Goal: Task Accomplishment & Management: Complete application form

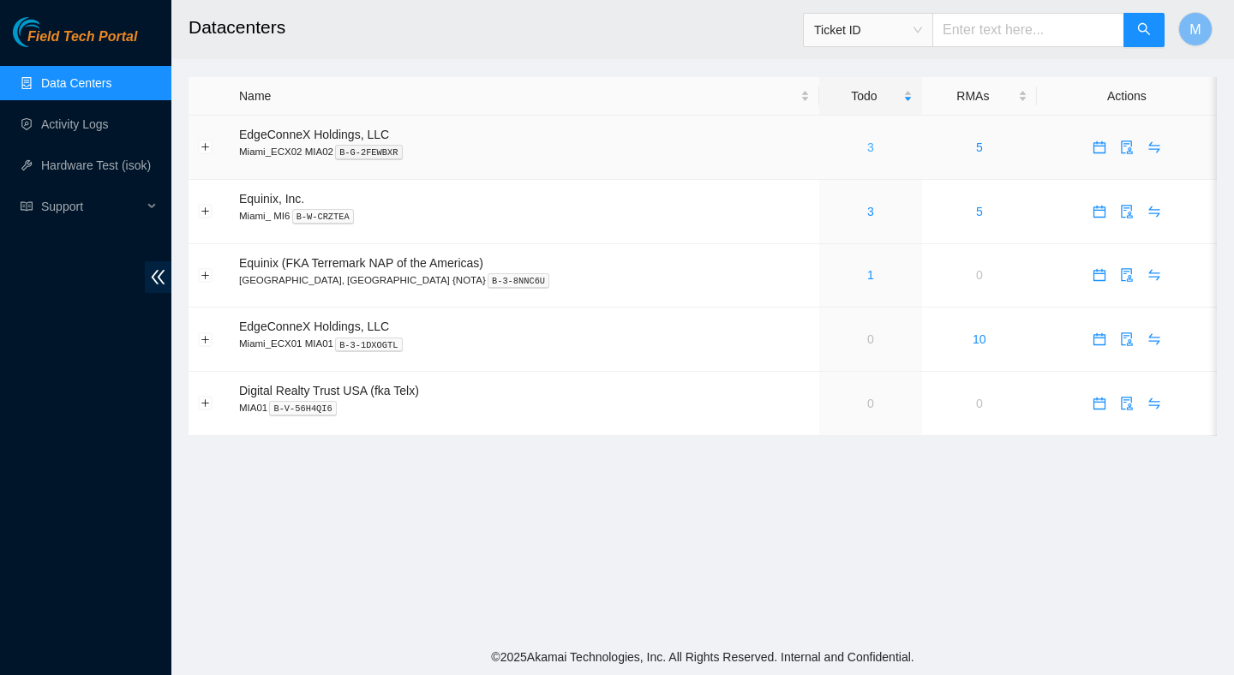
click at [867, 150] on link "3" at bounding box center [870, 147] width 7 height 14
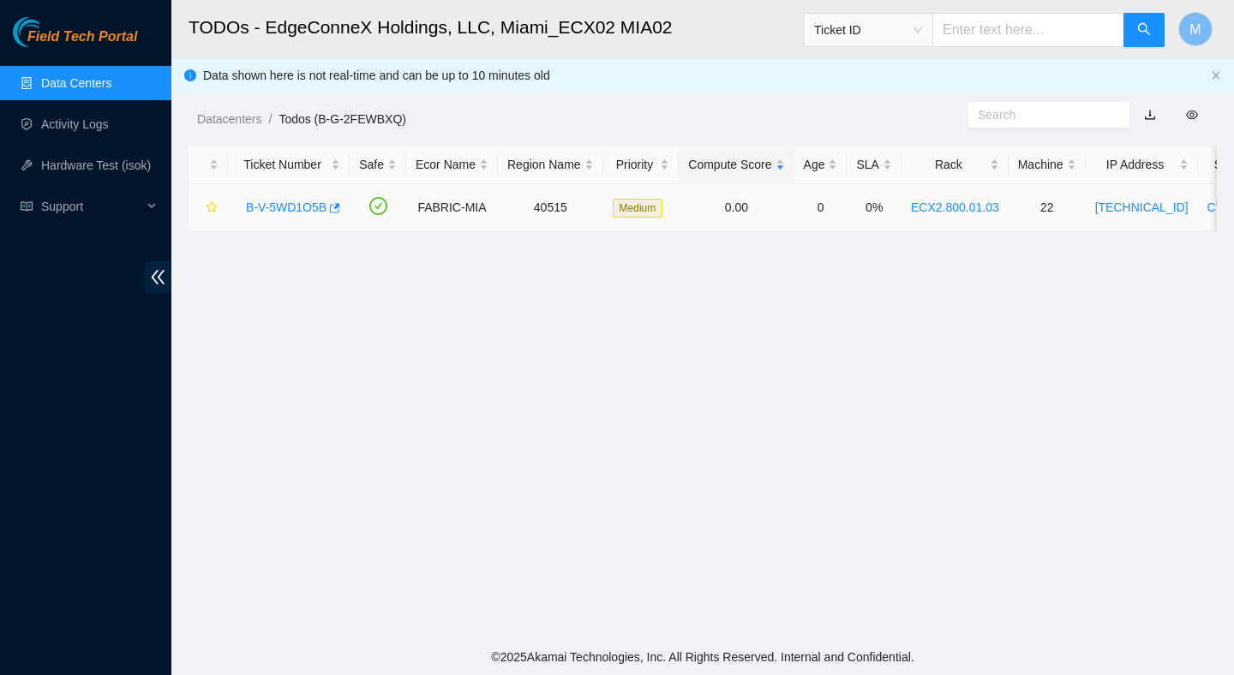
click at [308, 211] on link "B-V-5WD1O5B" at bounding box center [286, 207] width 81 height 14
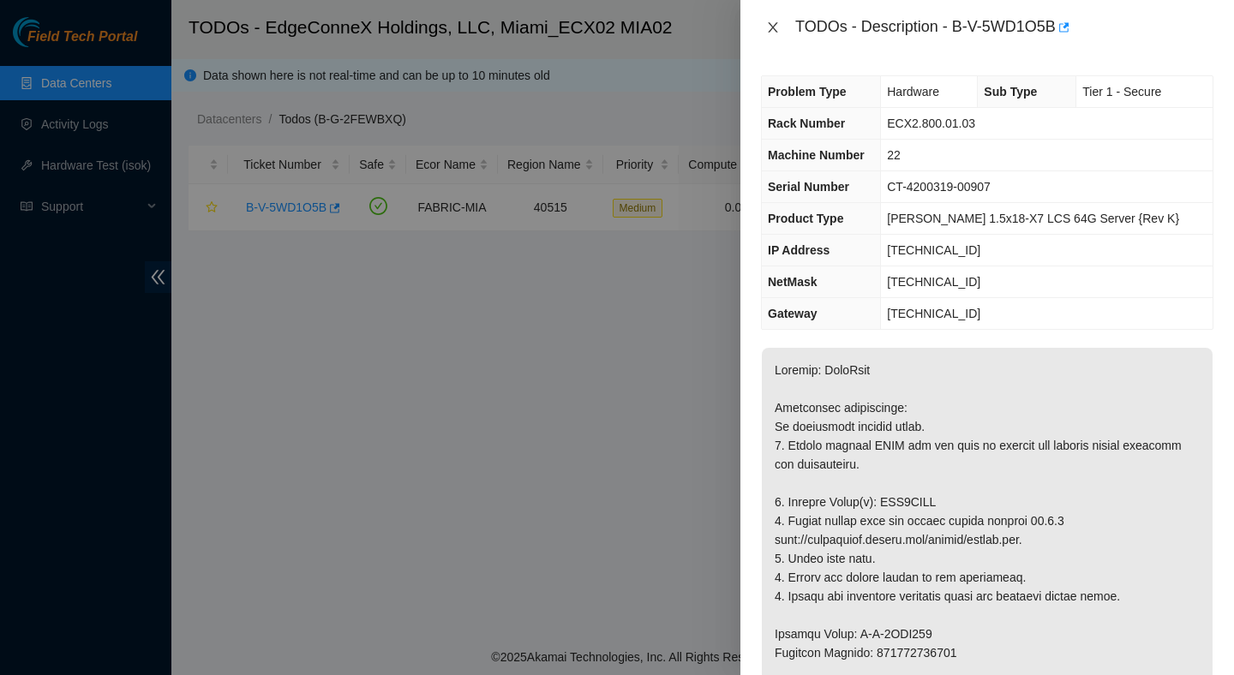
click at [774, 23] on icon "close" at bounding box center [773, 28] width 14 height 14
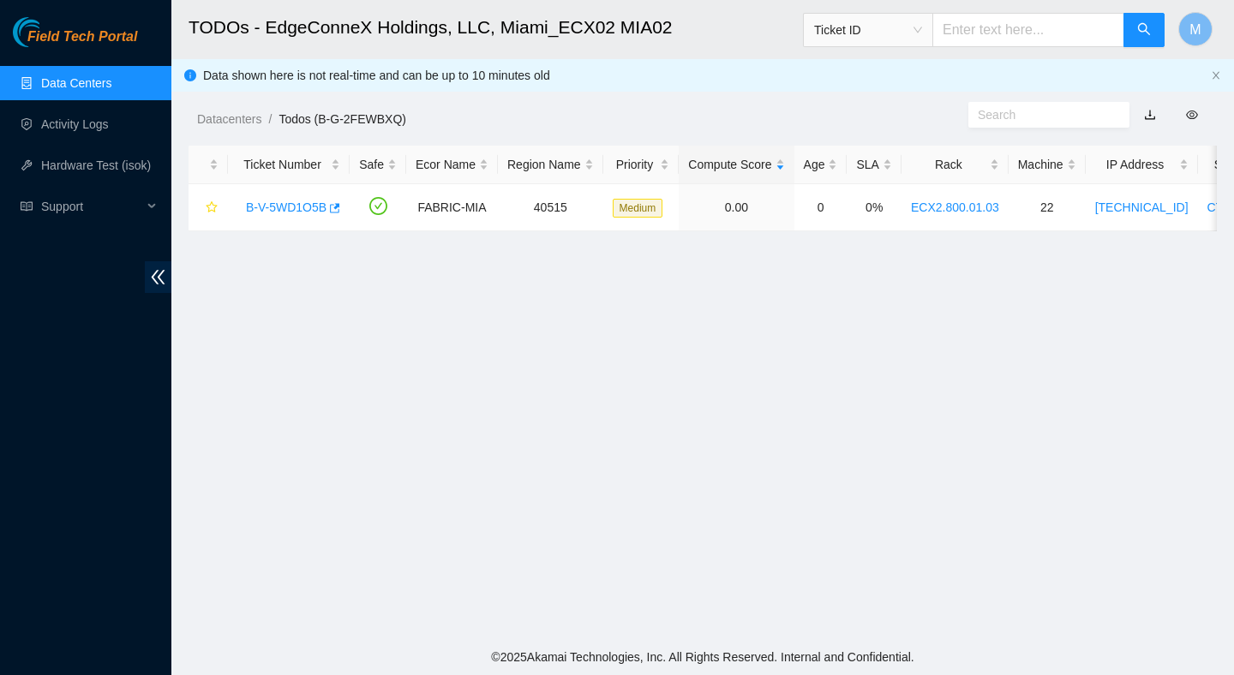
click at [111, 89] on link "Data Centers" at bounding box center [76, 83] width 70 height 14
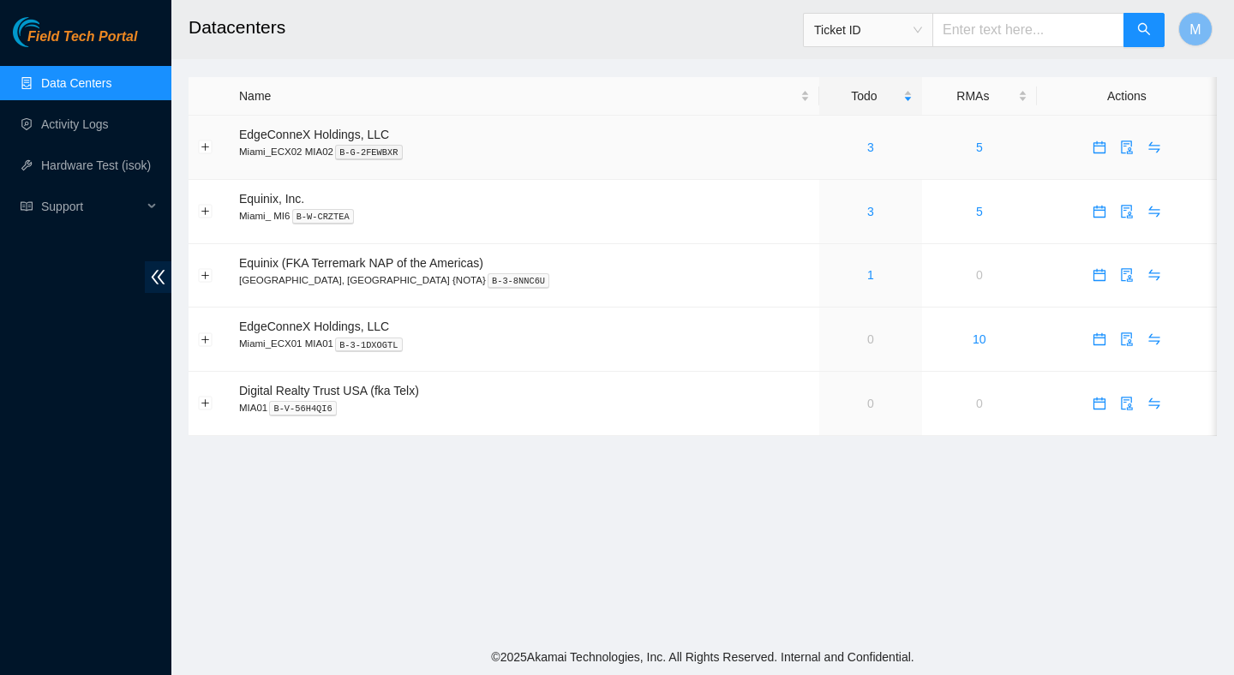
click at [835, 146] on div "3" at bounding box center [870, 147] width 84 height 19
click at [867, 148] on link "3" at bounding box center [870, 147] width 7 height 14
click at [837, 159] on td "3" at bounding box center [870, 148] width 103 height 64
click at [867, 148] on link "3" at bounding box center [870, 147] width 7 height 14
click at [92, 3] on aside "Field Tech Portal Data Centers Activity Logs Hardware Test (isok) Support" at bounding box center [85, 337] width 171 height 675
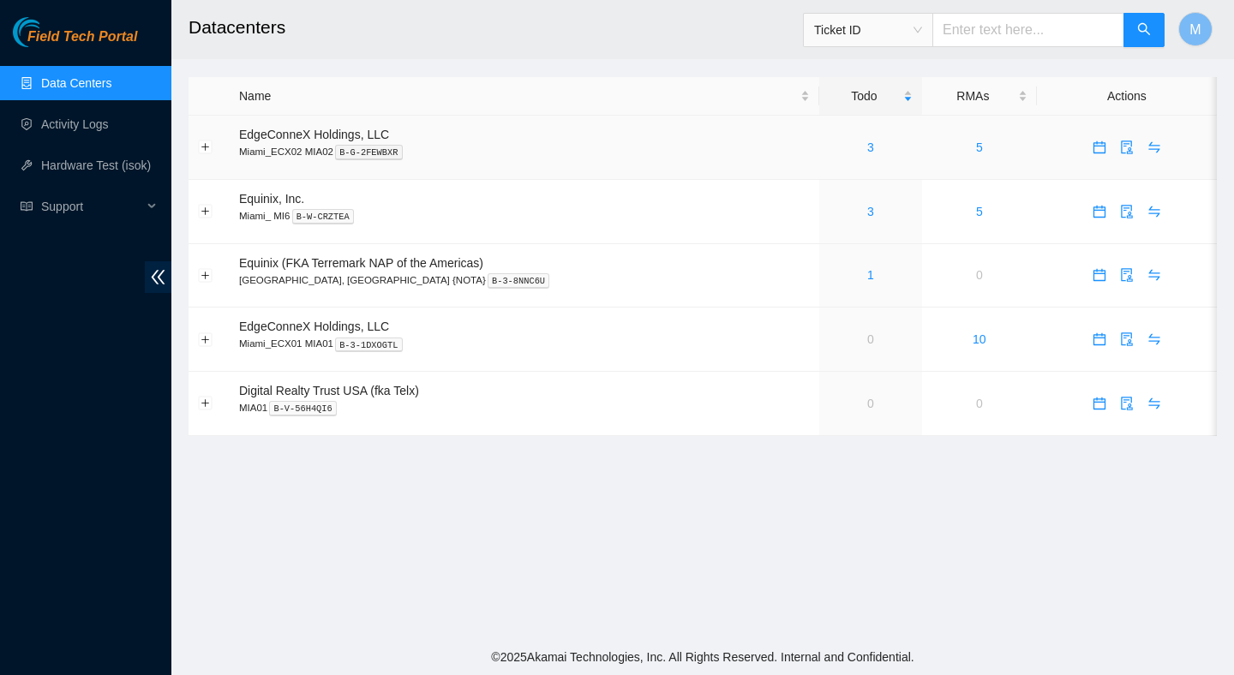
click at [836, 143] on div "3" at bounding box center [870, 147] width 84 height 19
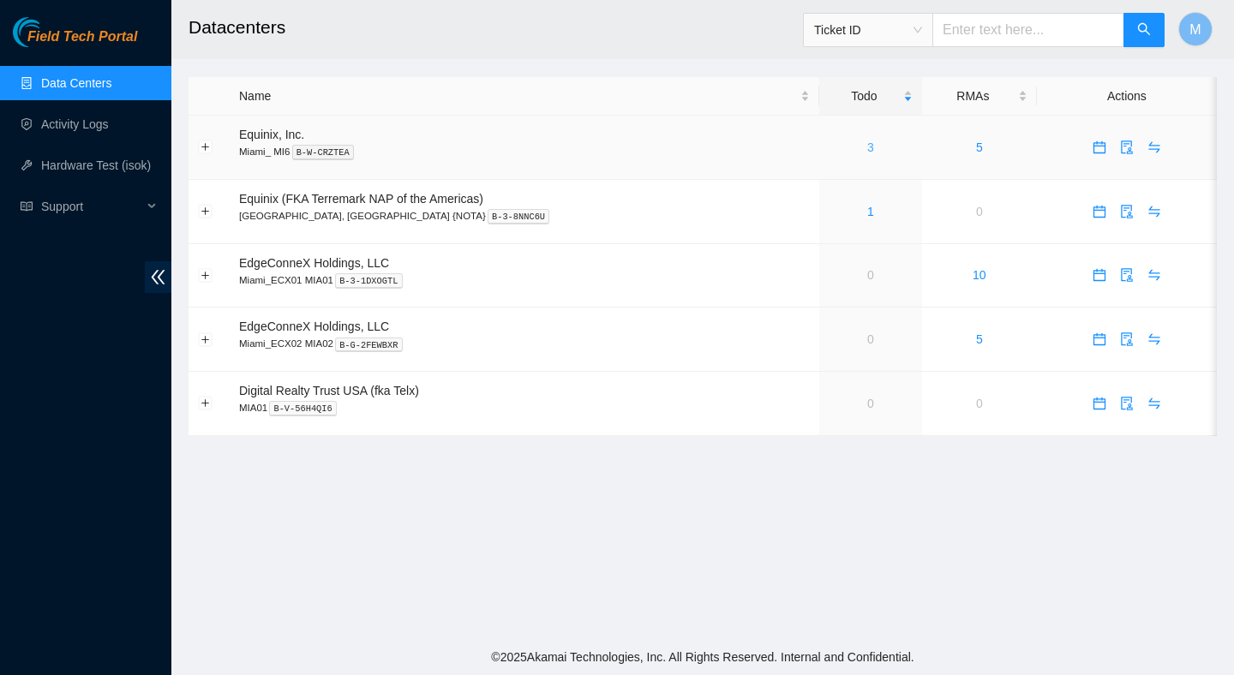
click at [867, 151] on link "3" at bounding box center [870, 147] width 7 height 14
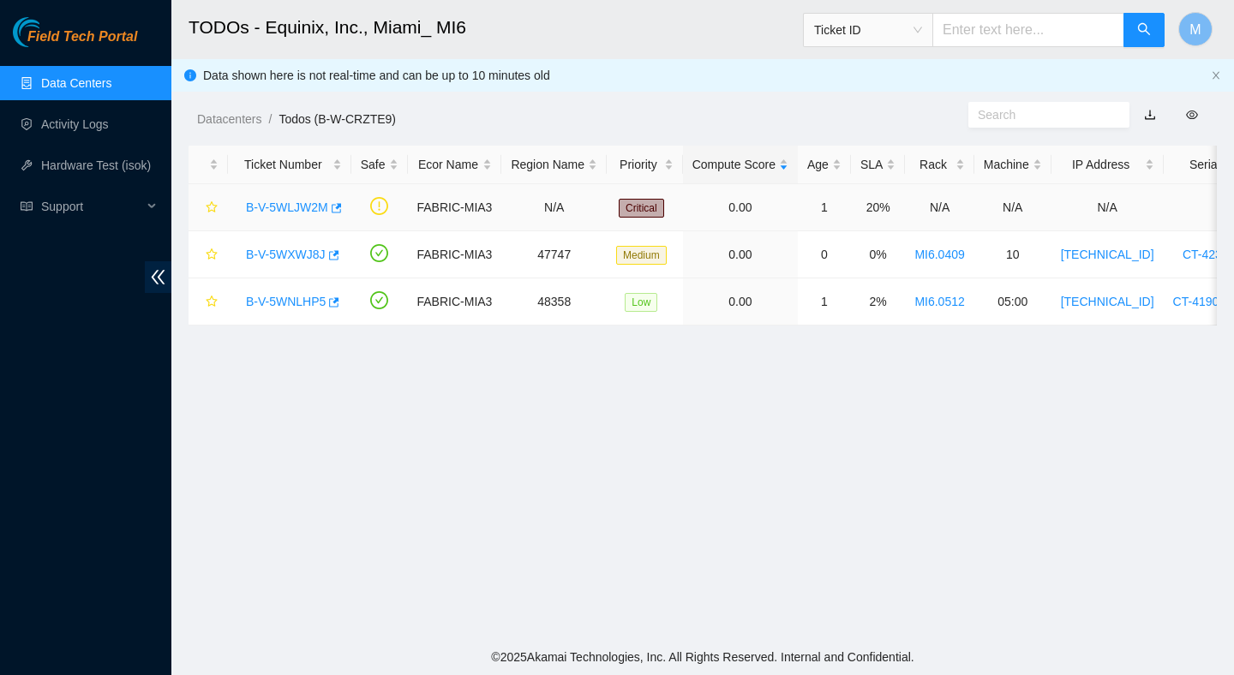
click at [304, 207] on link "B-V-5WLJW2M" at bounding box center [287, 207] width 82 height 14
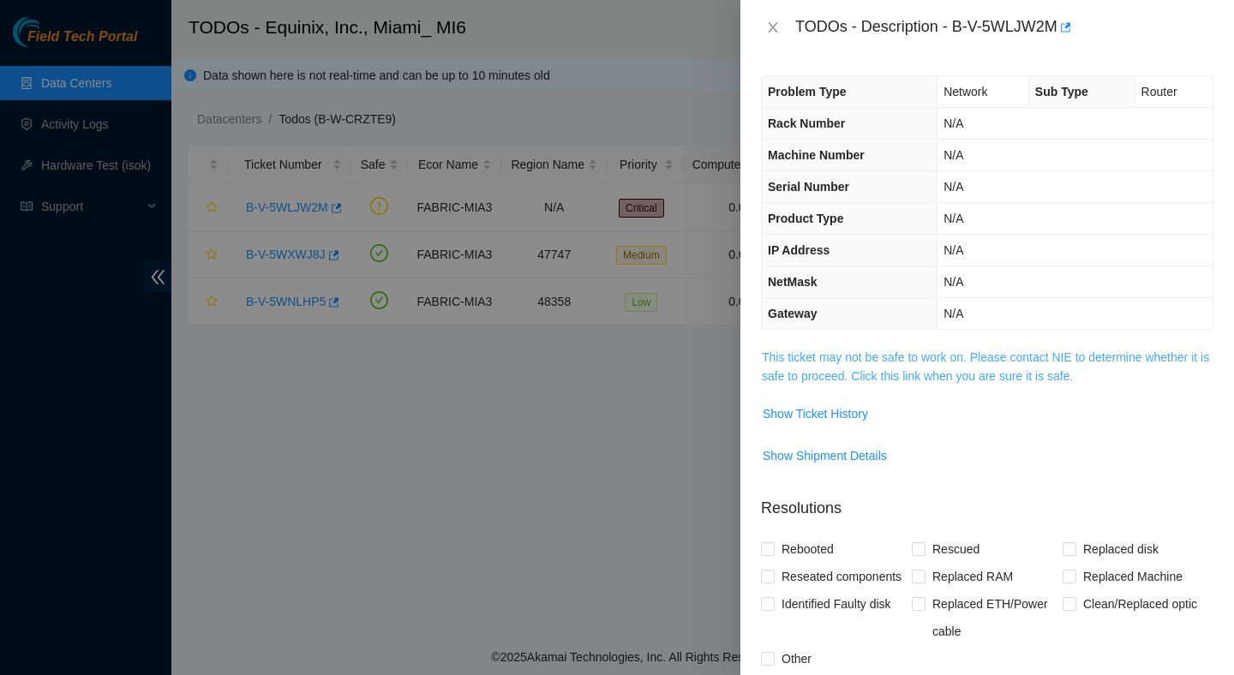
click at [990, 380] on link "This ticket may not be safe to work on. Please contact NIE to determine whether…" at bounding box center [985, 366] width 447 height 33
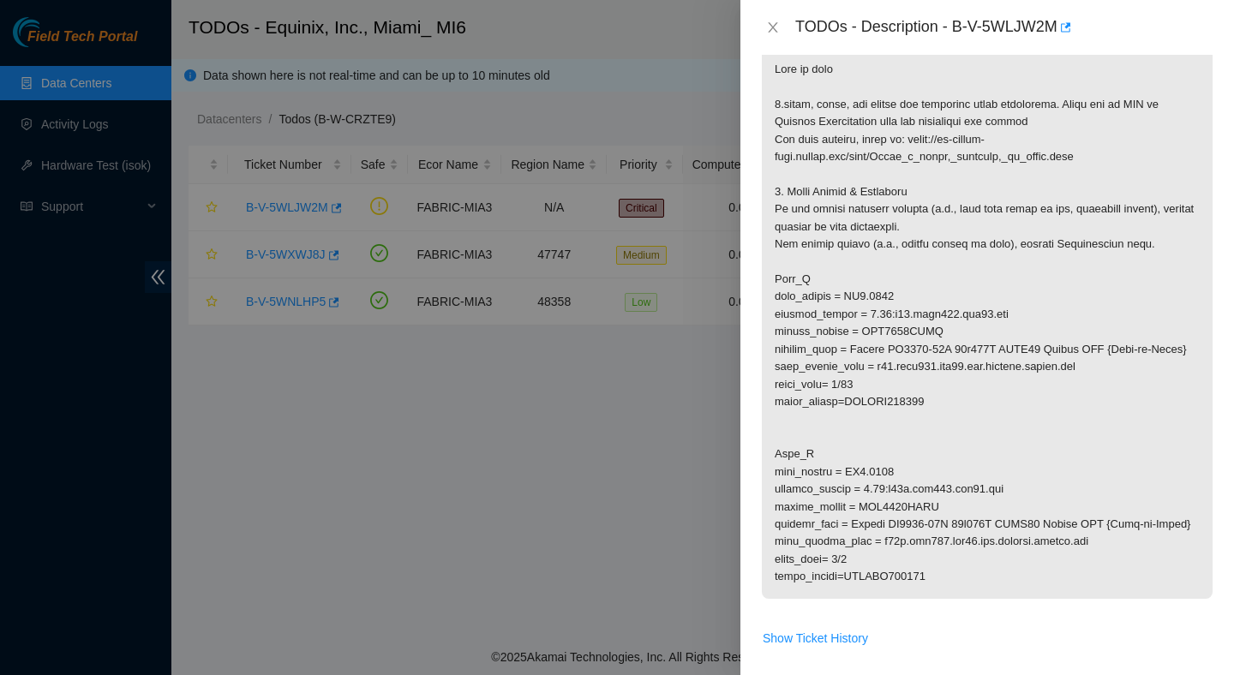
scroll to position [297, 0]
click at [769, 21] on icon "close" at bounding box center [773, 28] width 14 height 14
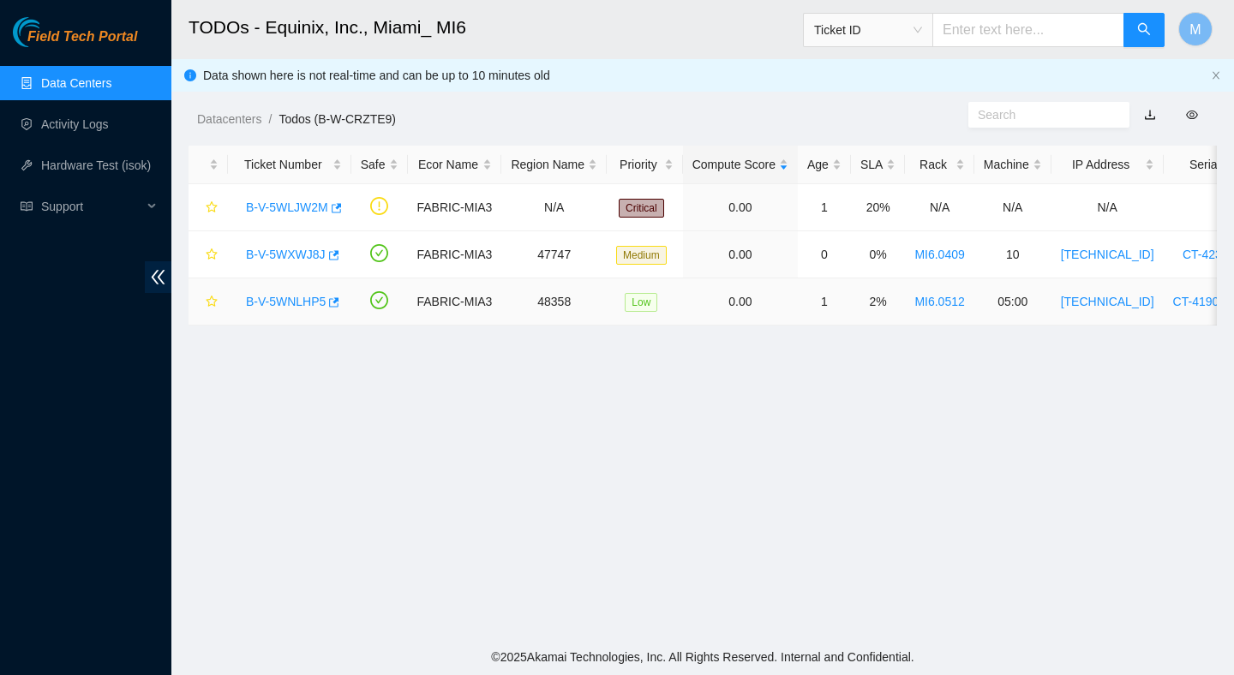
scroll to position [338, 0]
click at [51, 81] on link "Data Centers" at bounding box center [76, 83] width 70 height 14
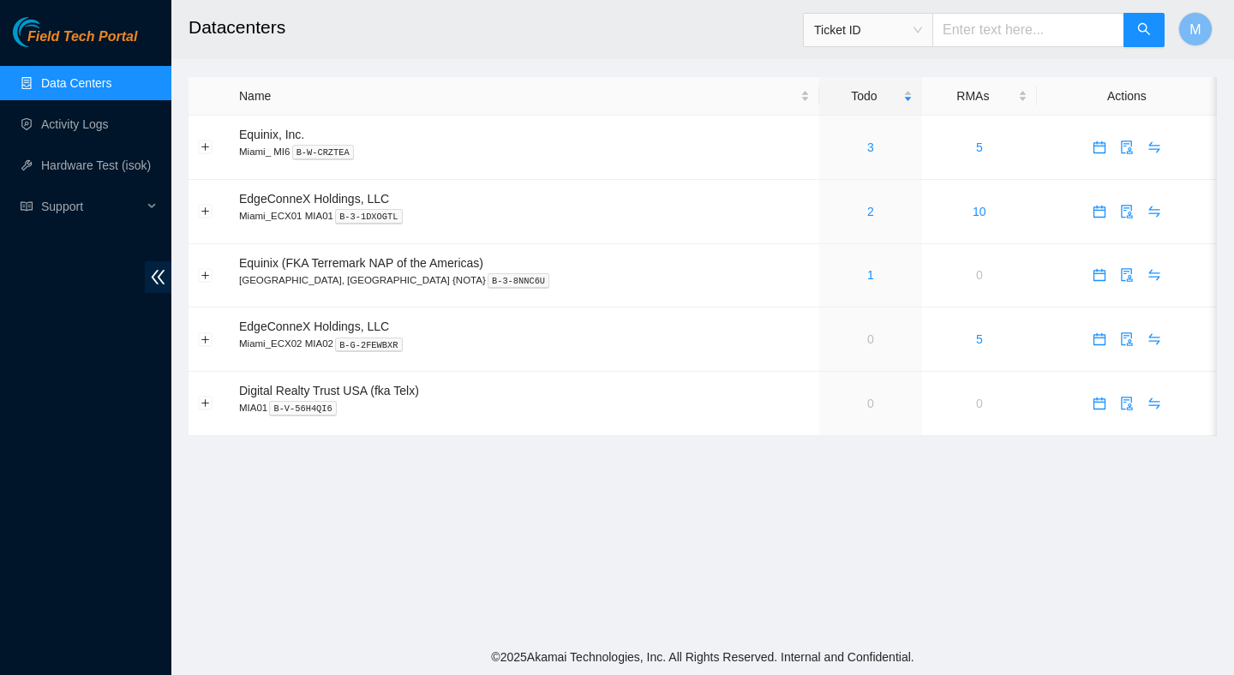
click at [602, 39] on h2 "Datacenters" at bounding box center [608, 27] width 840 height 55
click at [93, 131] on link "Activity Logs" at bounding box center [75, 124] width 68 height 14
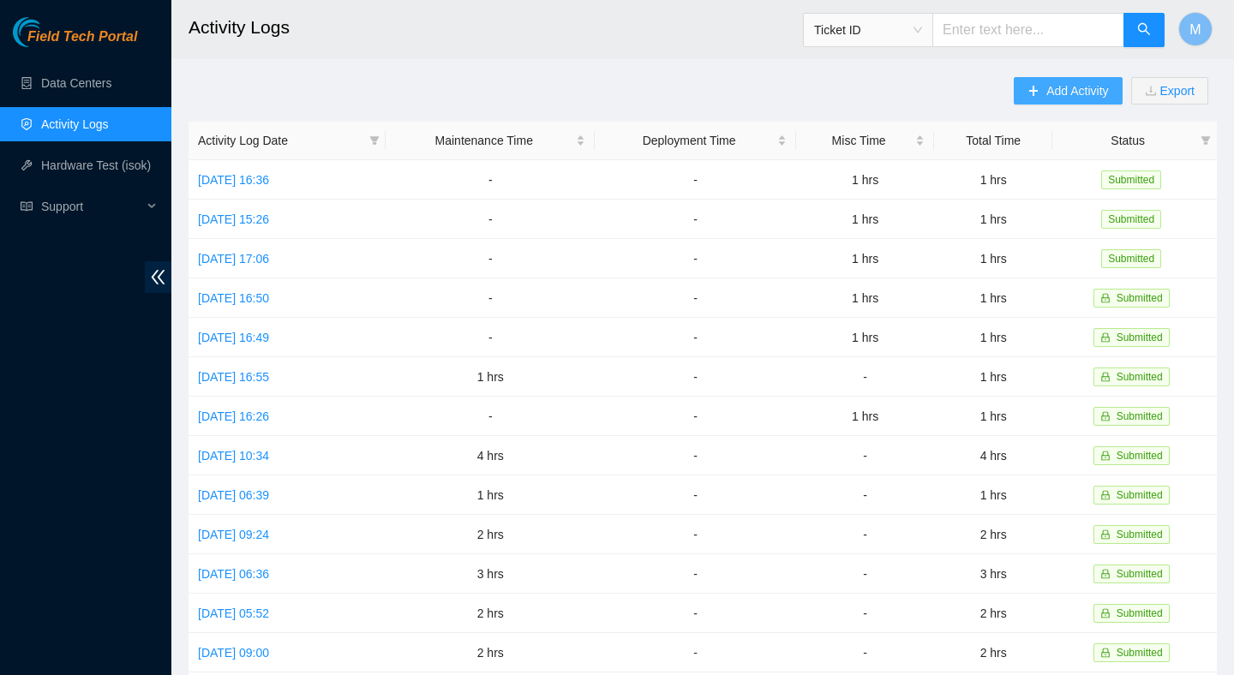
click at [1061, 82] on span "Add Activity" at bounding box center [1077, 90] width 62 height 19
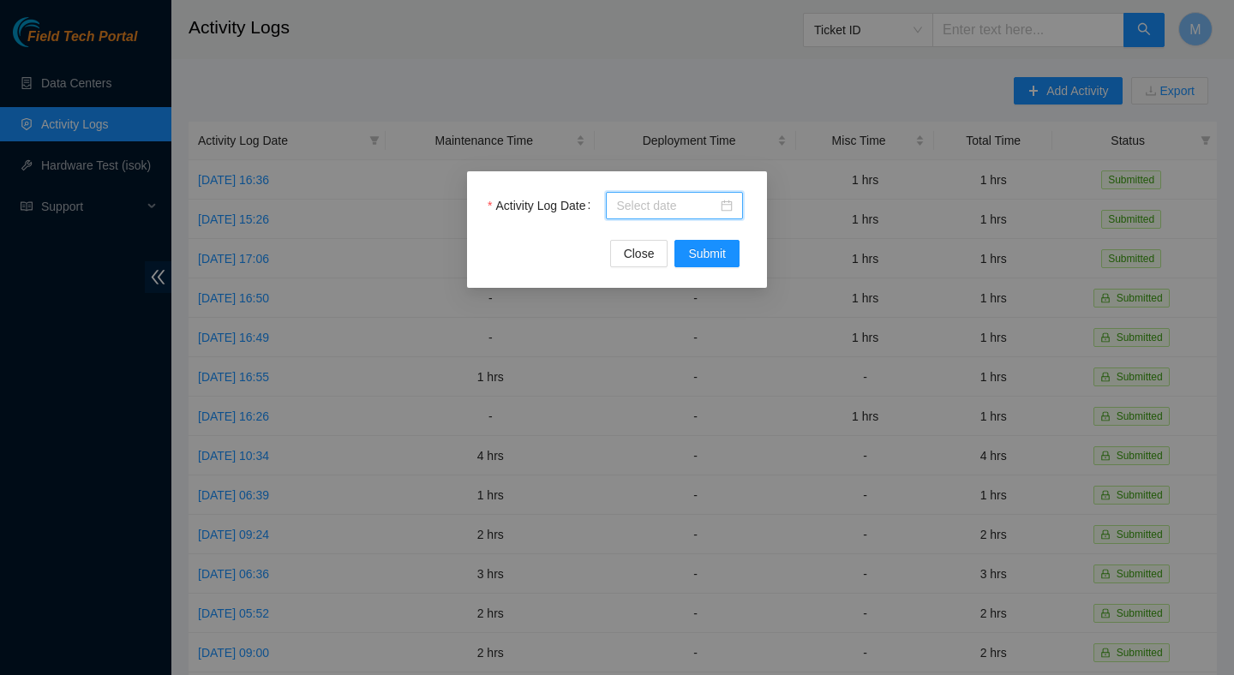
click at [668, 205] on input "Activity Log Date" at bounding box center [666, 205] width 101 height 19
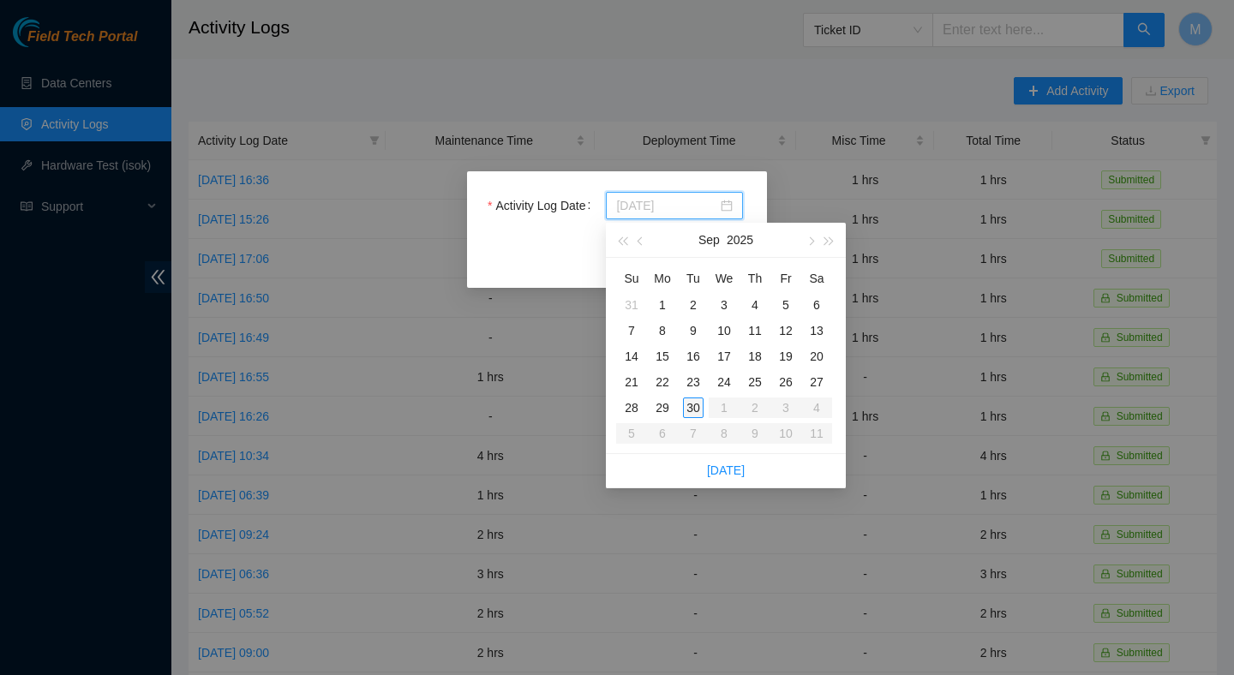
type input "2025-09-30"
click at [689, 407] on div "30" at bounding box center [693, 407] width 21 height 21
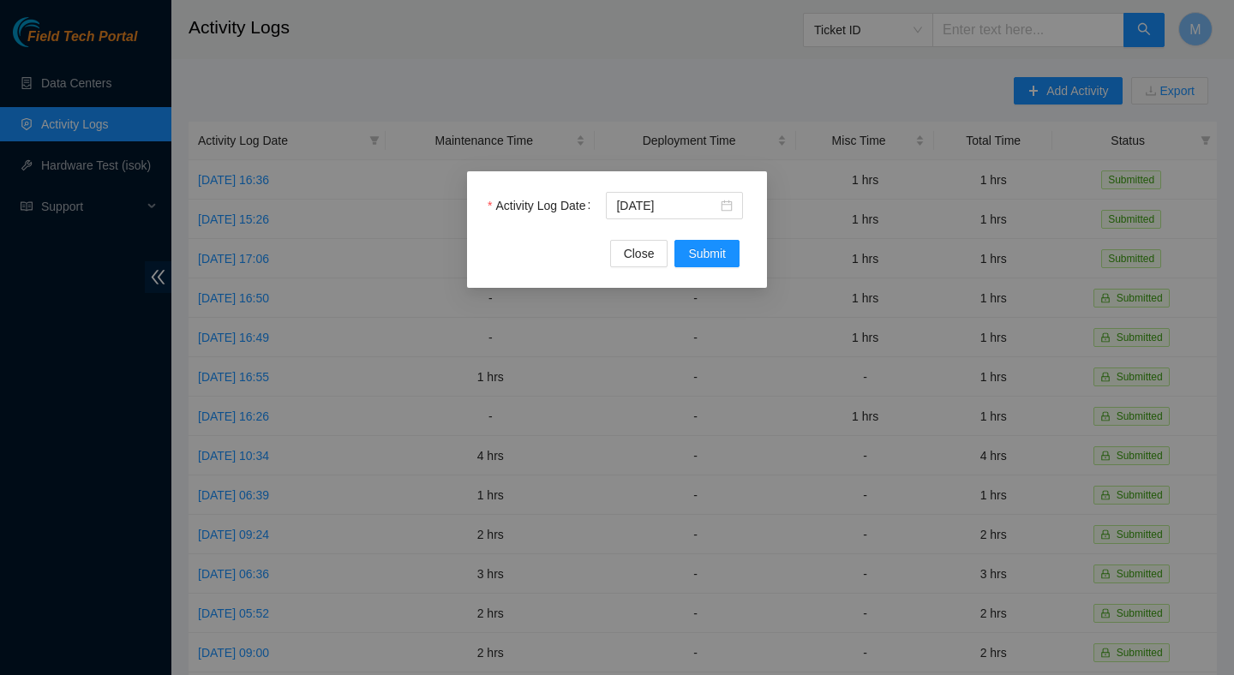
click at [694, 234] on div "Activity Log Date 2025-09-30" at bounding box center [616, 216] width 259 height 48
click at [694, 244] on span "Submit" at bounding box center [707, 253] width 38 height 19
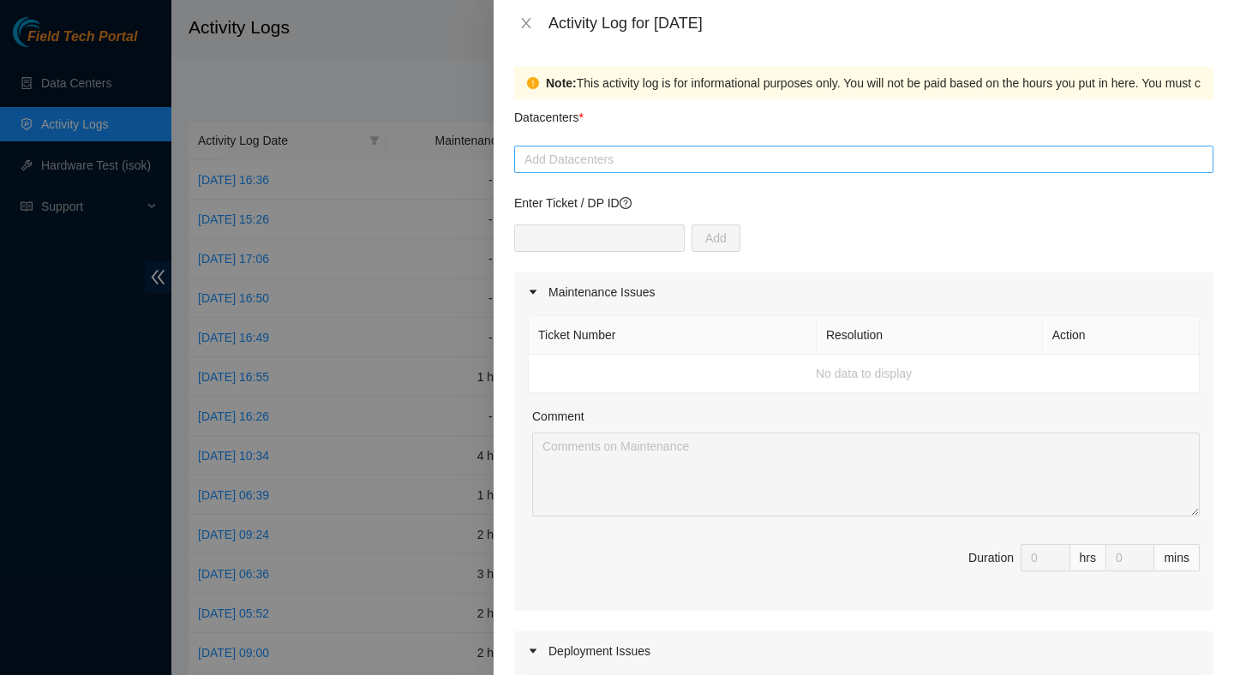
click at [625, 159] on div at bounding box center [863, 159] width 690 height 21
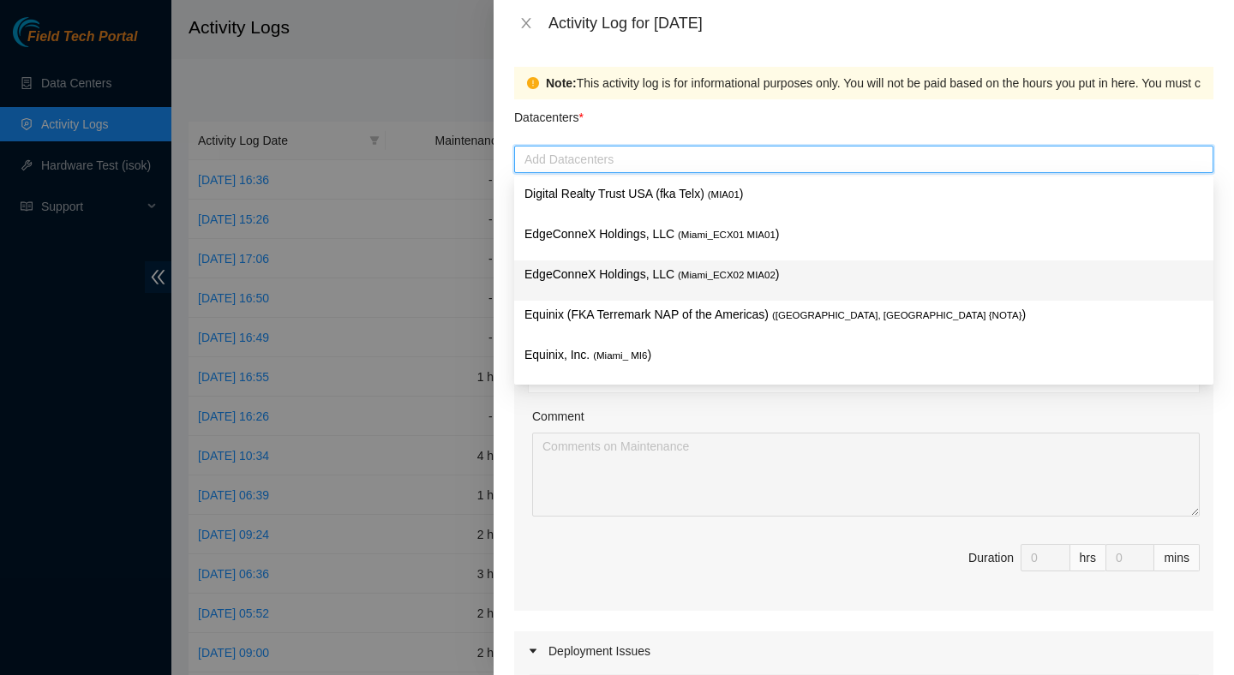
click at [622, 282] on p "EdgeConneX Holdings, LLC ( Miami_ECX02 MIA02 )" at bounding box center [863, 275] width 678 height 20
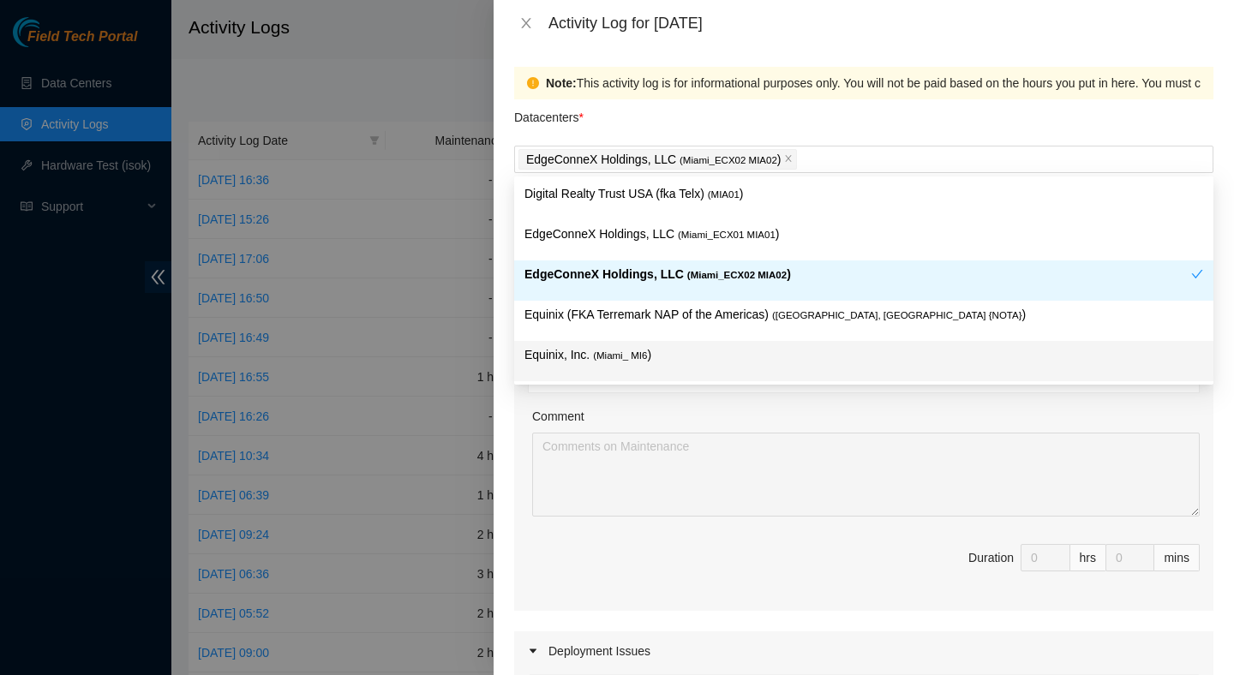
click at [868, 422] on div "Comment" at bounding box center [865, 420] width 667 height 26
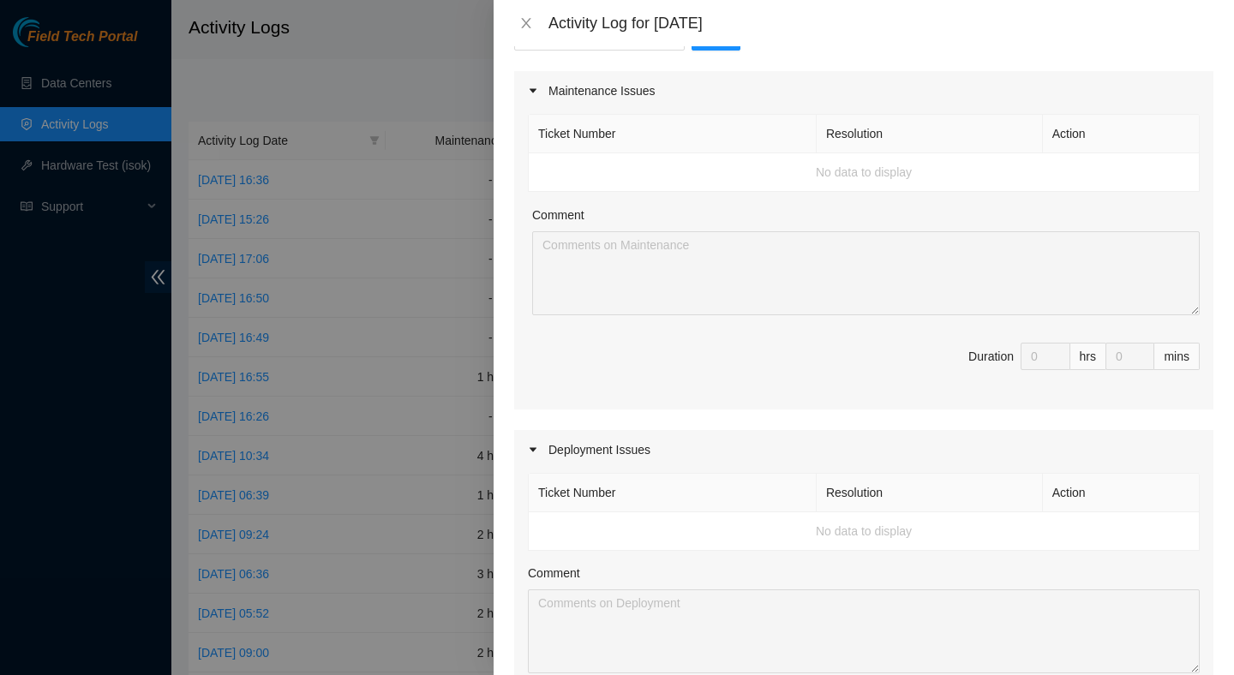
scroll to position [742, 0]
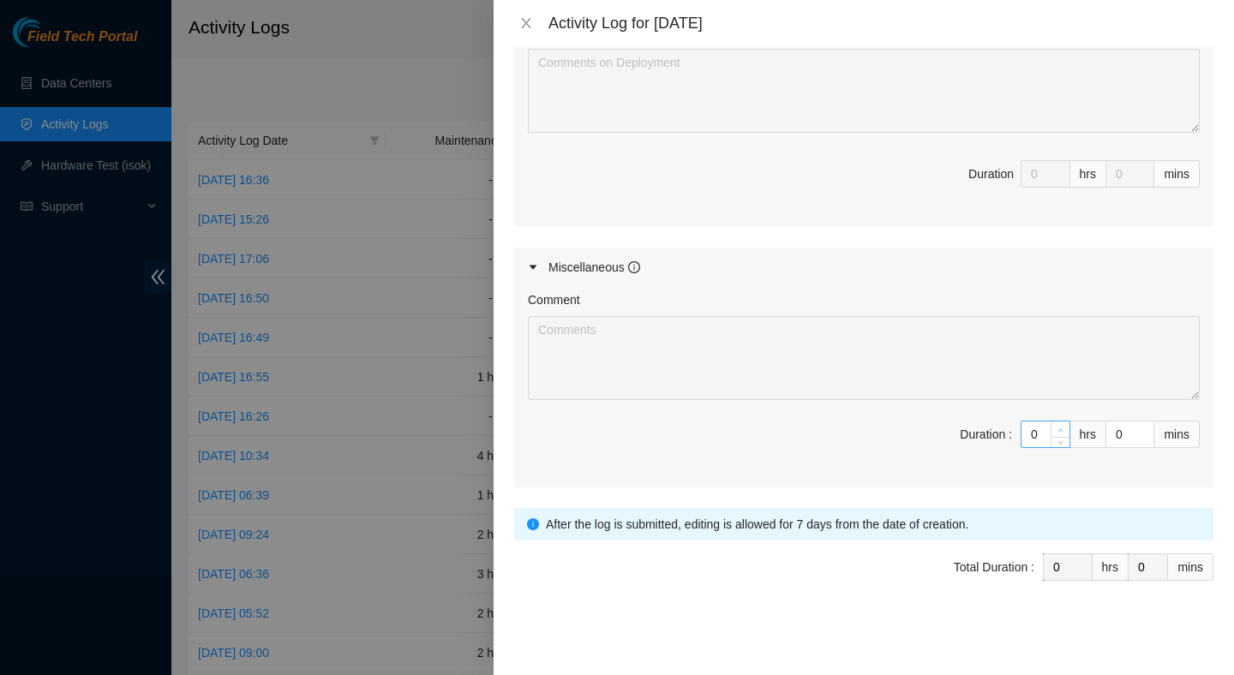
type input "1"
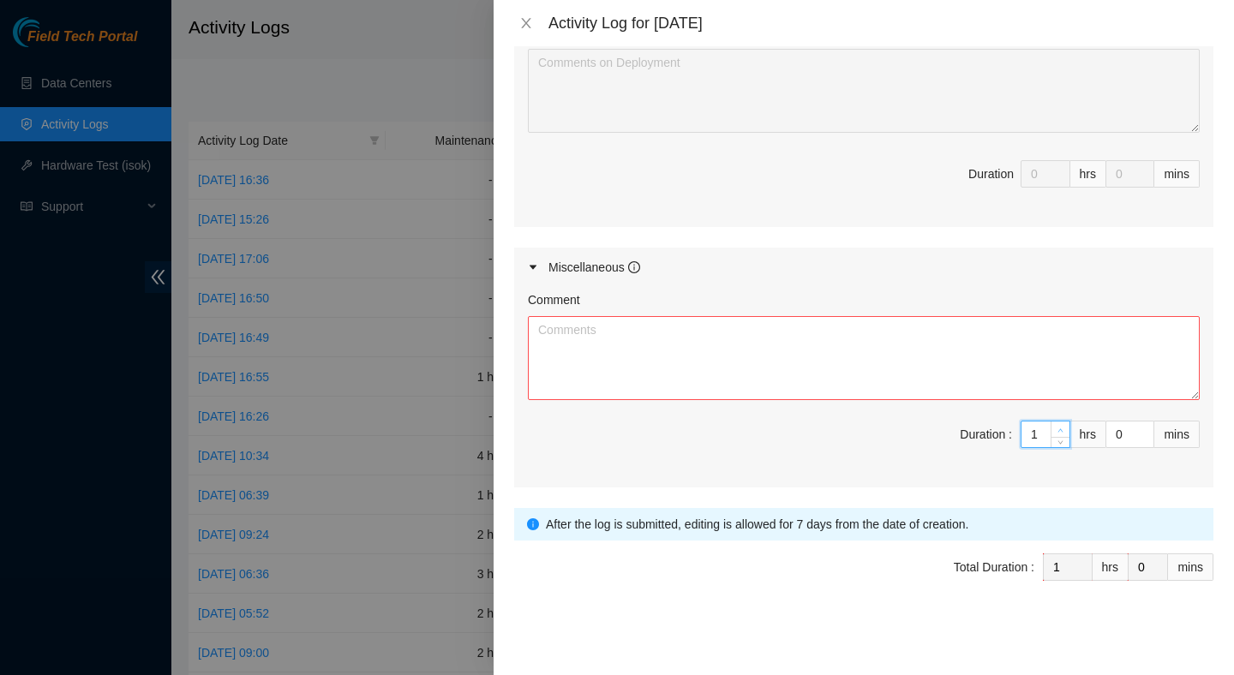
click at [1059, 430] on span "up" at bounding box center [1060, 430] width 10 height 10
click at [943, 356] on textarea "Comment" at bounding box center [864, 358] width 672 height 84
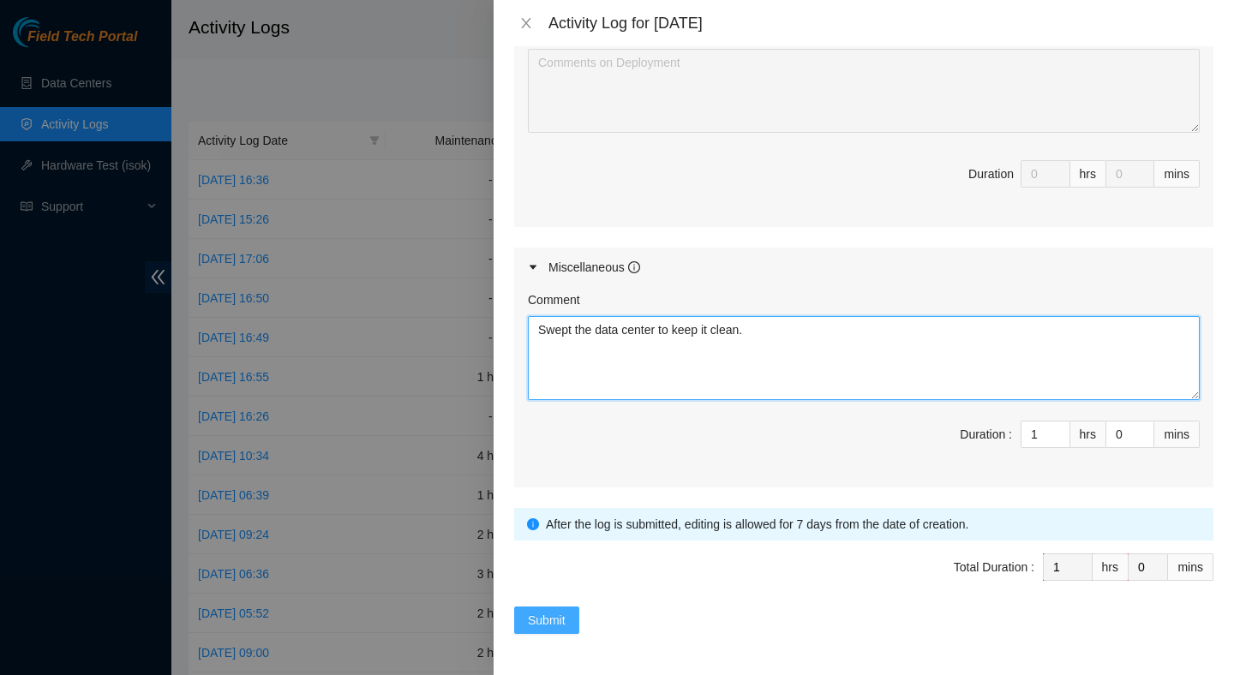
type textarea "Swept the data center to keep it clean."
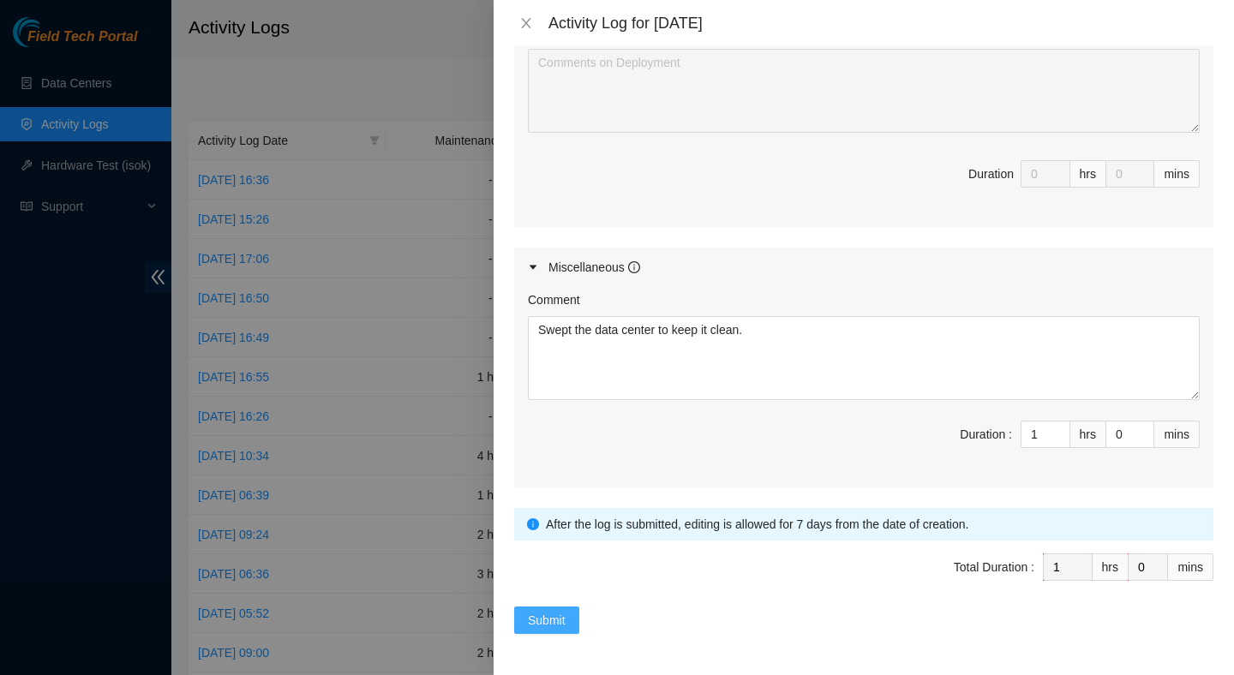
click at [550, 626] on span "Submit" at bounding box center [547, 620] width 38 height 19
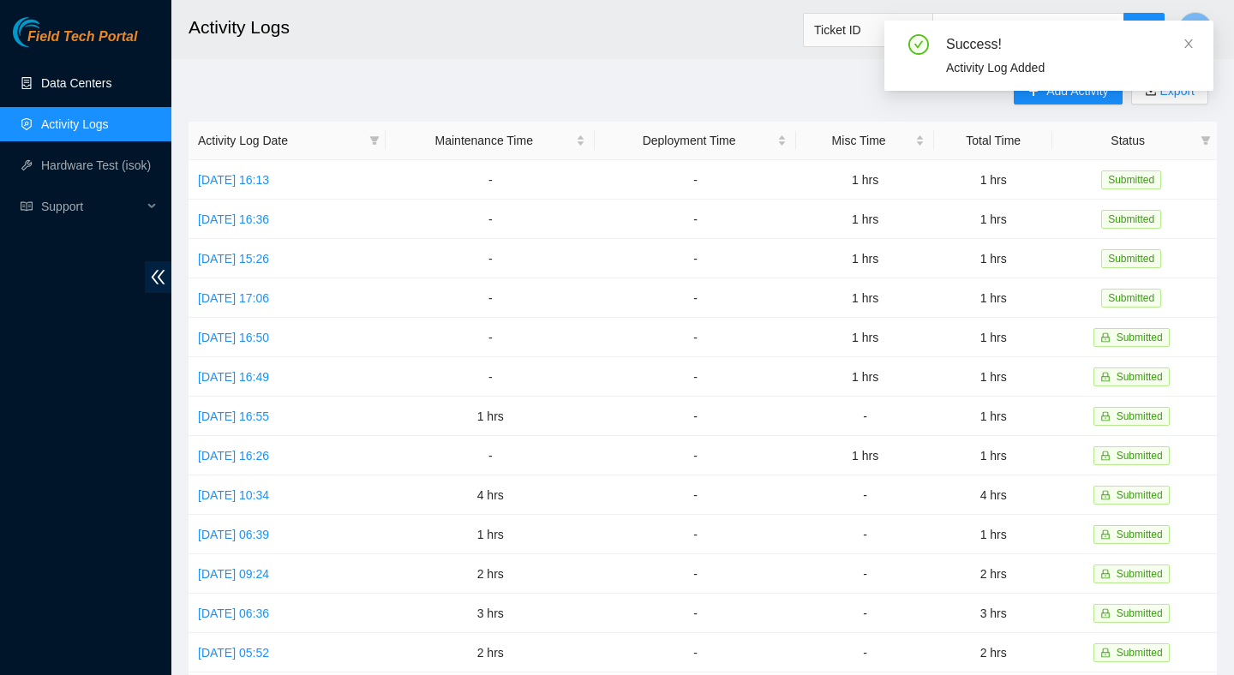
click at [104, 76] on link "Data Centers" at bounding box center [76, 83] width 70 height 14
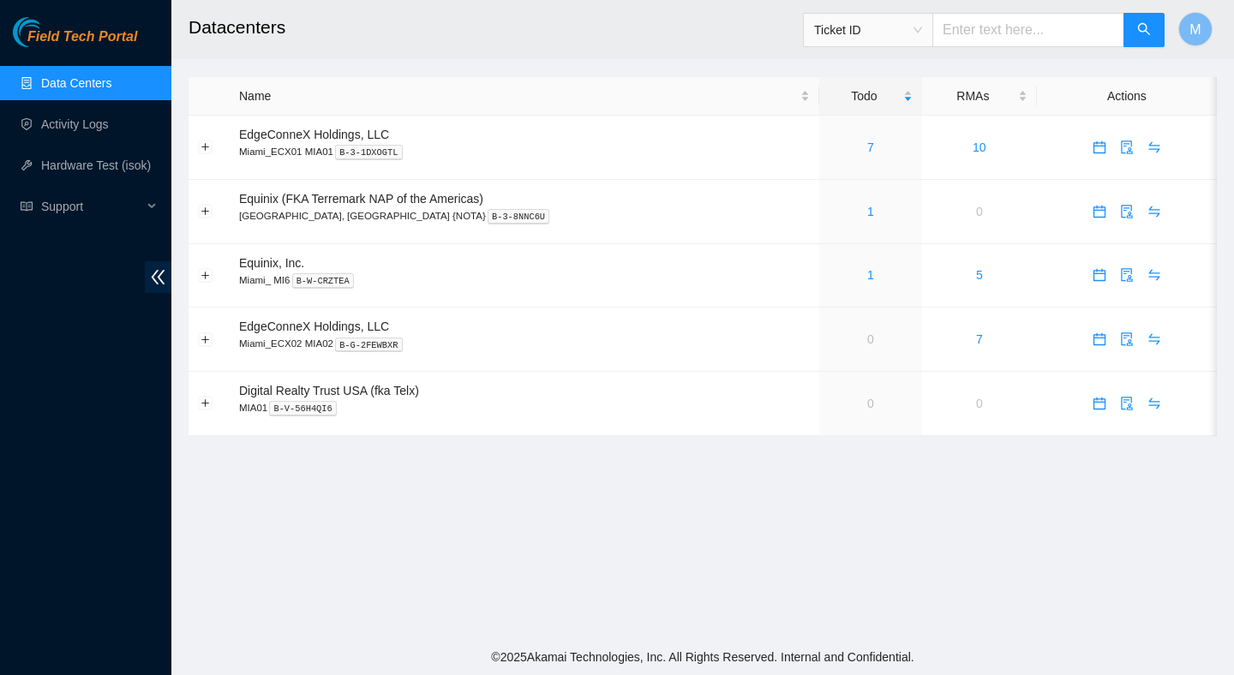
click at [490, 508] on main "Datacenters Ticket ID M Name Todo RMAs Actions EdgeConneX Holdings, LLC Miami_E…" at bounding box center [702, 319] width 1062 height 639
click at [760, 454] on main "Datacenters Ticket ID M Name Todo RMAs Actions EdgeConneX Holdings, LLC Miami_E…" at bounding box center [702, 319] width 1062 height 639
